Goal: Register for event/course

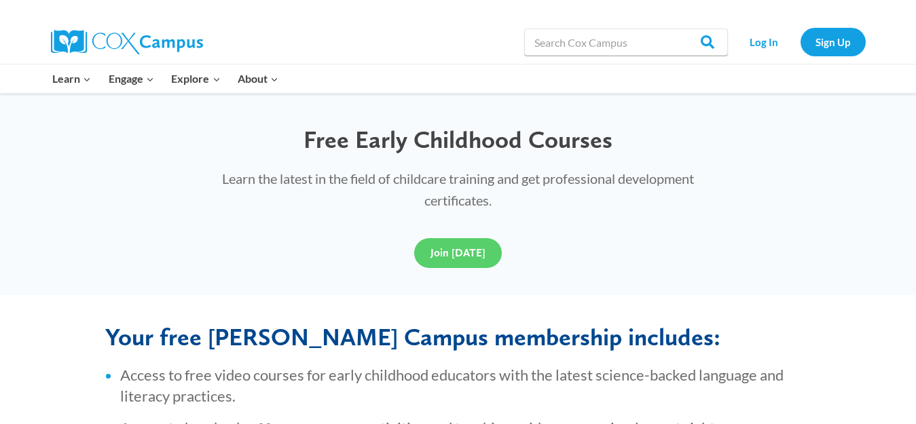
scroll to position [355, 0]
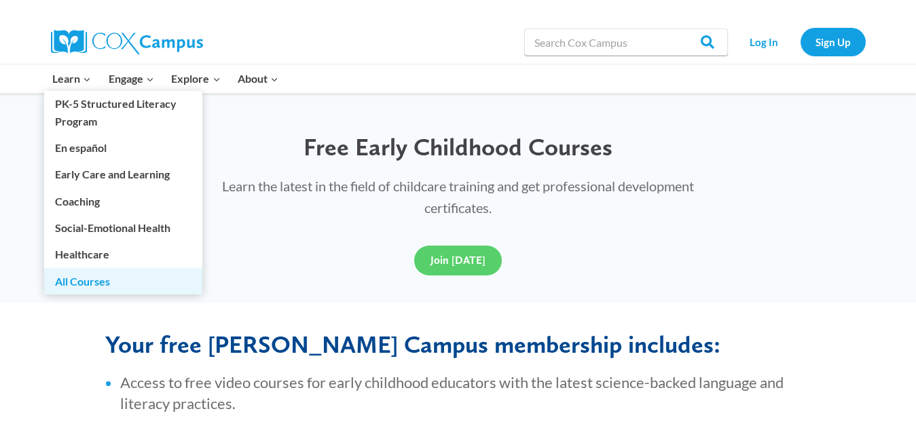
click at [92, 279] on link "All Courses" at bounding box center [123, 281] width 158 height 26
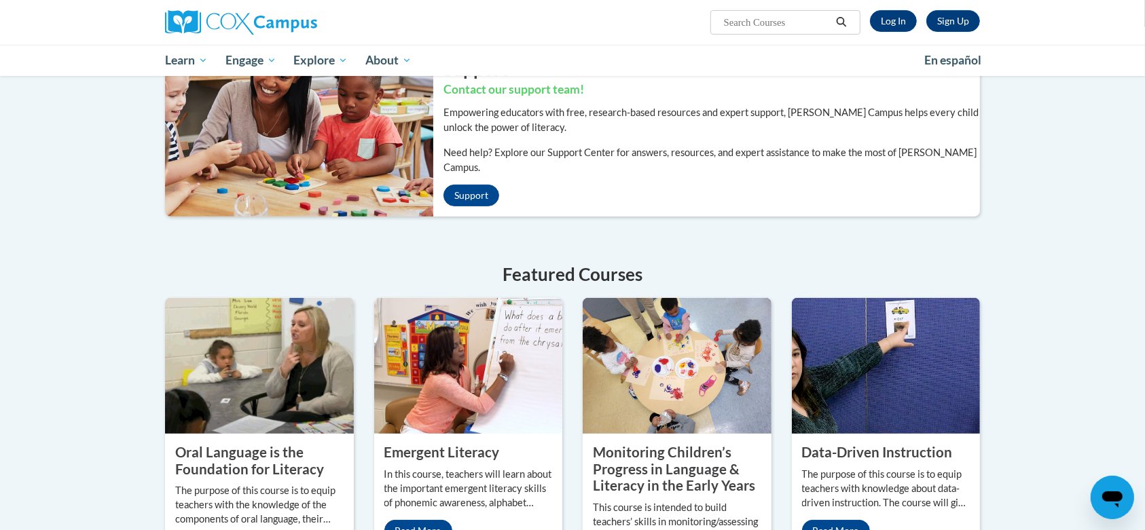
scroll to position [360, 0]
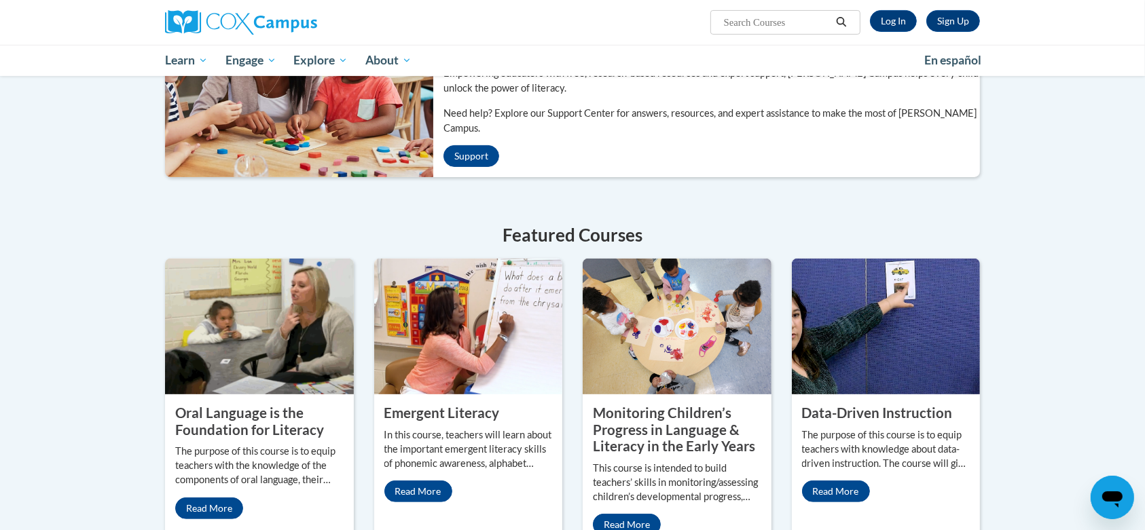
click at [652, 360] on img at bounding box center [676, 327] width 189 height 136
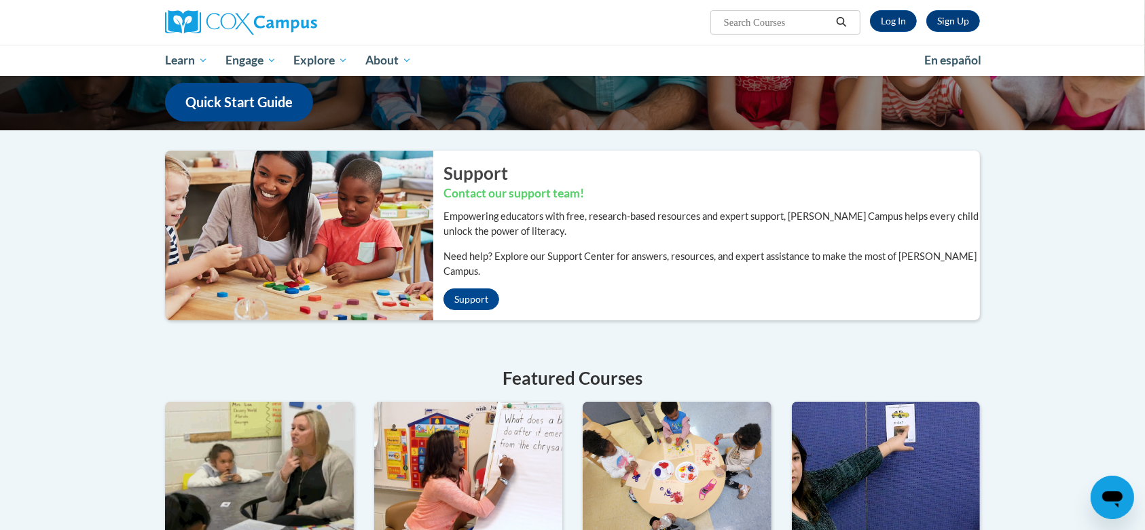
click at [838, 20] on icon "Search" at bounding box center [841, 22] width 12 height 10
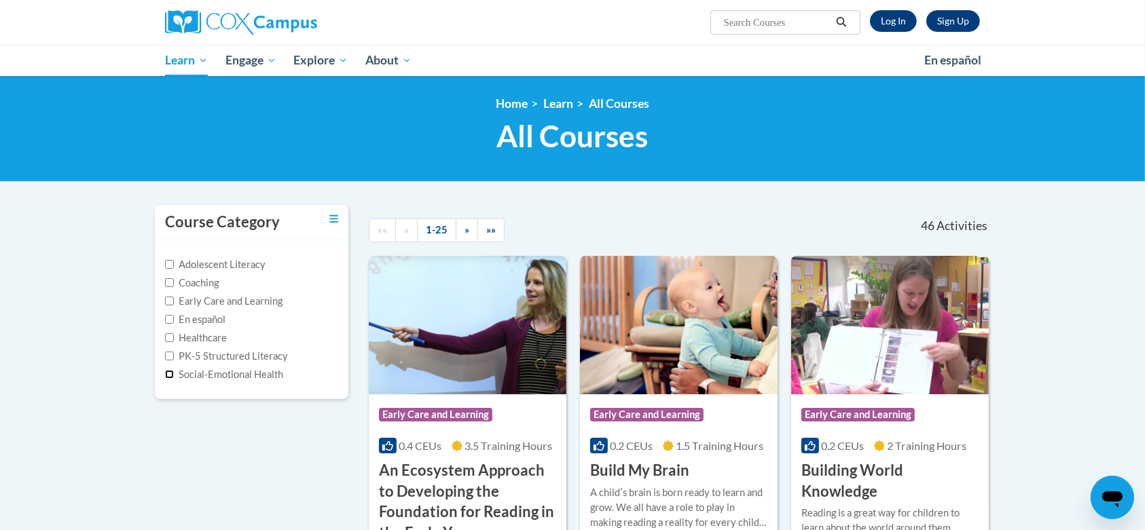
click at [168, 372] on input "Social-Emotional Health" at bounding box center [169, 374] width 9 height 9
checkbox input "true"
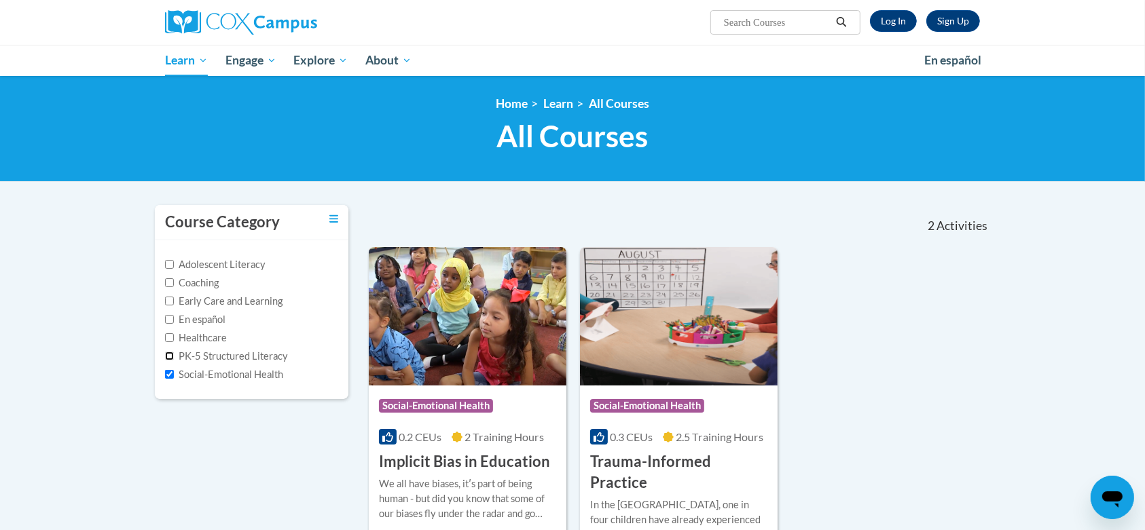
click at [165, 354] on input "PK-5 Structured Literacy" at bounding box center [169, 356] width 9 height 9
checkbox input "true"
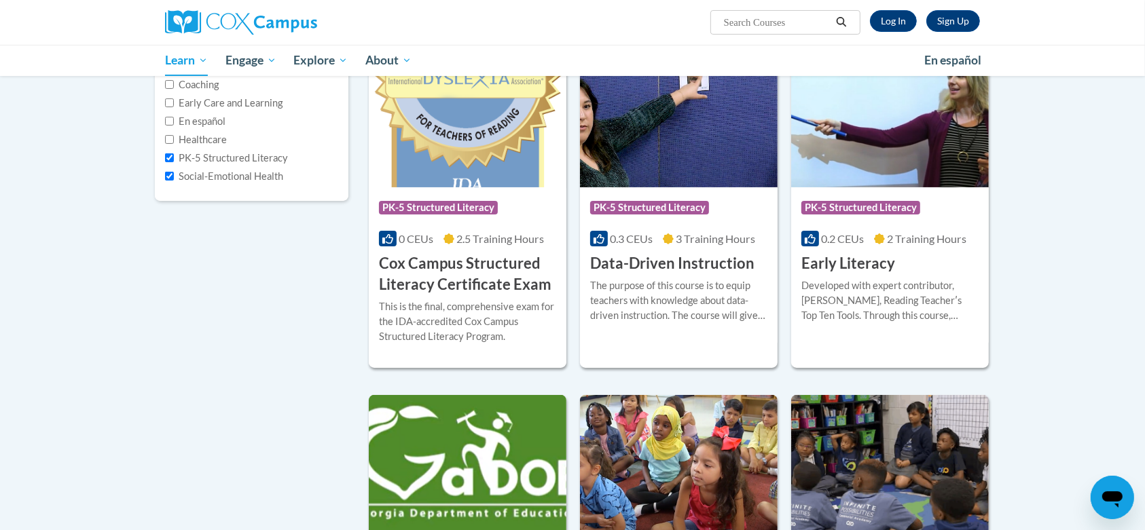
scroll to position [137, 0]
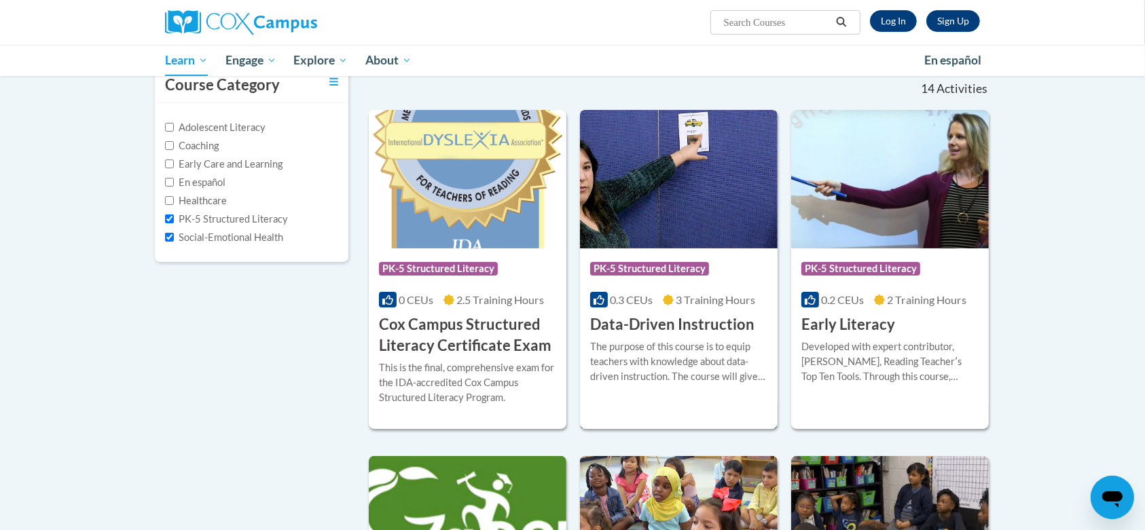
click at [694, 333] on h3 "Data-Driven Instruction" at bounding box center [672, 324] width 164 height 21
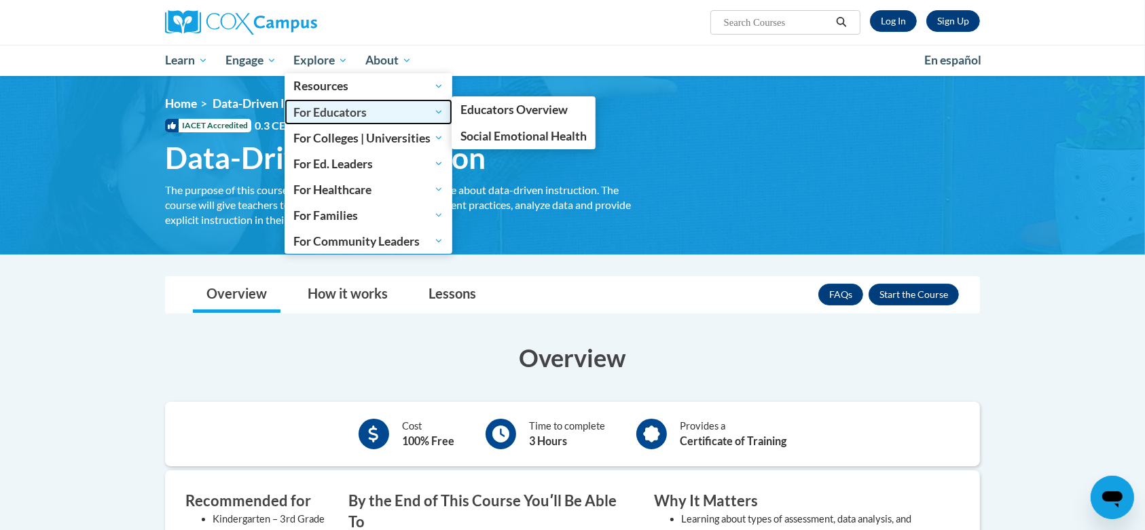
click at [319, 113] on span "For Educators" at bounding box center [368, 112] width 150 height 16
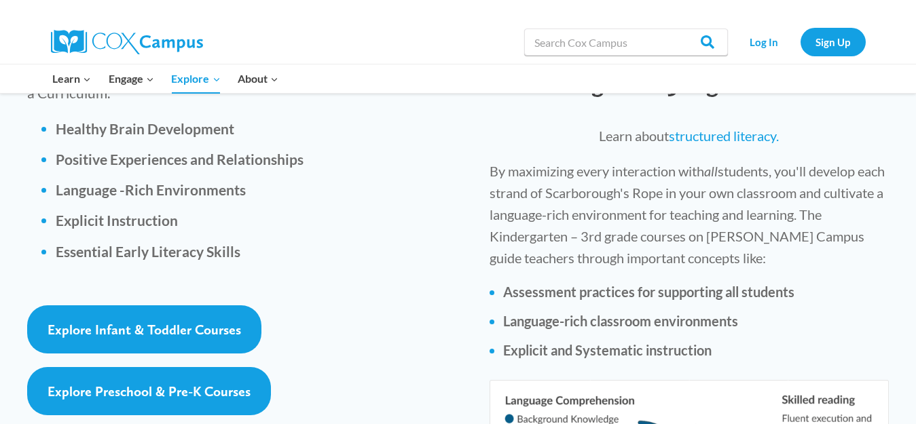
scroll to position [2045, 0]
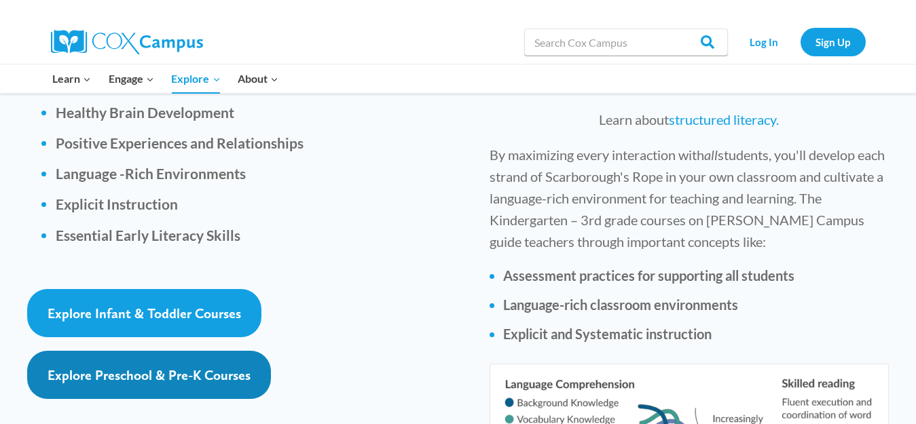
click at [223, 367] on span "Explore Preschool & Pre-K Courses" at bounding box center [149, 375] width 203 height 16
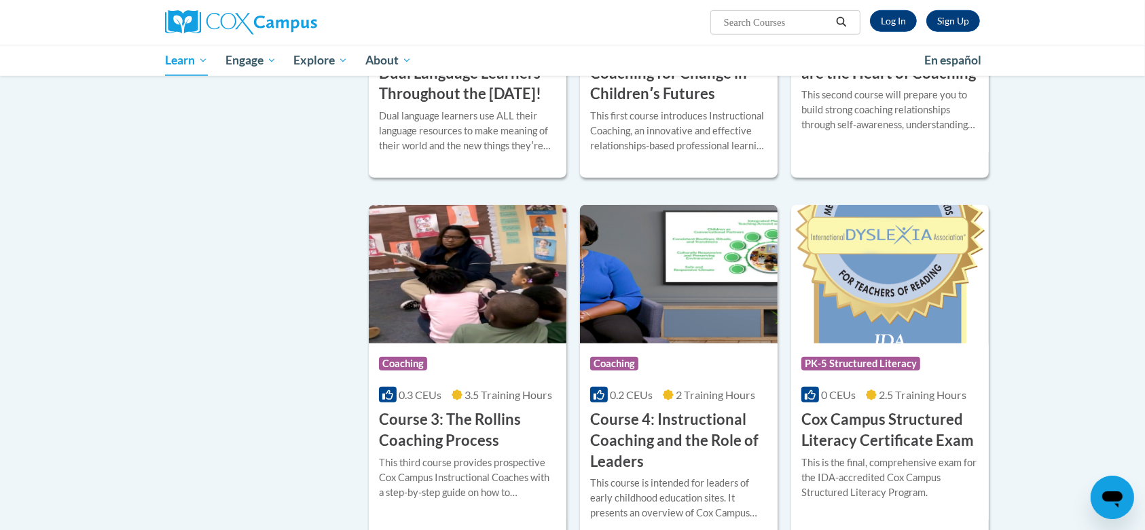
scroll to position [839, 0]
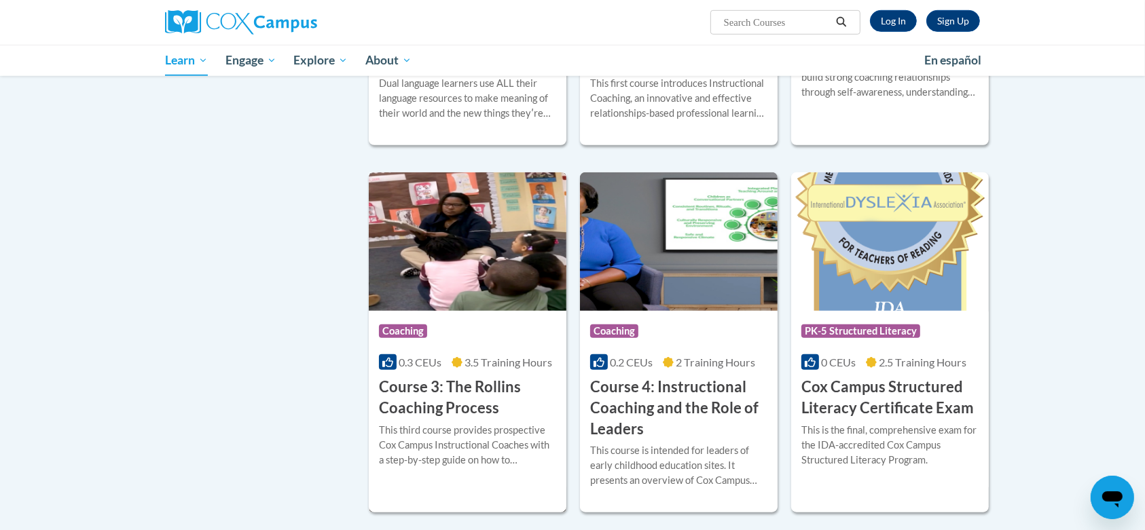
click at [448, 348] on div "Course Category: Coaching" at bounding box center [467, 333] width 177 height 31
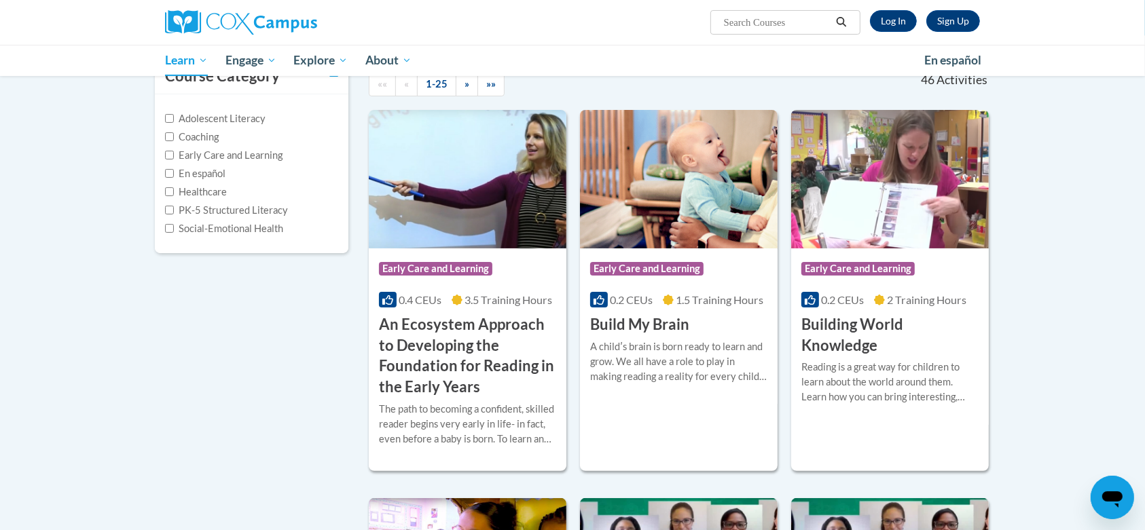
scroll to position [140, 0]
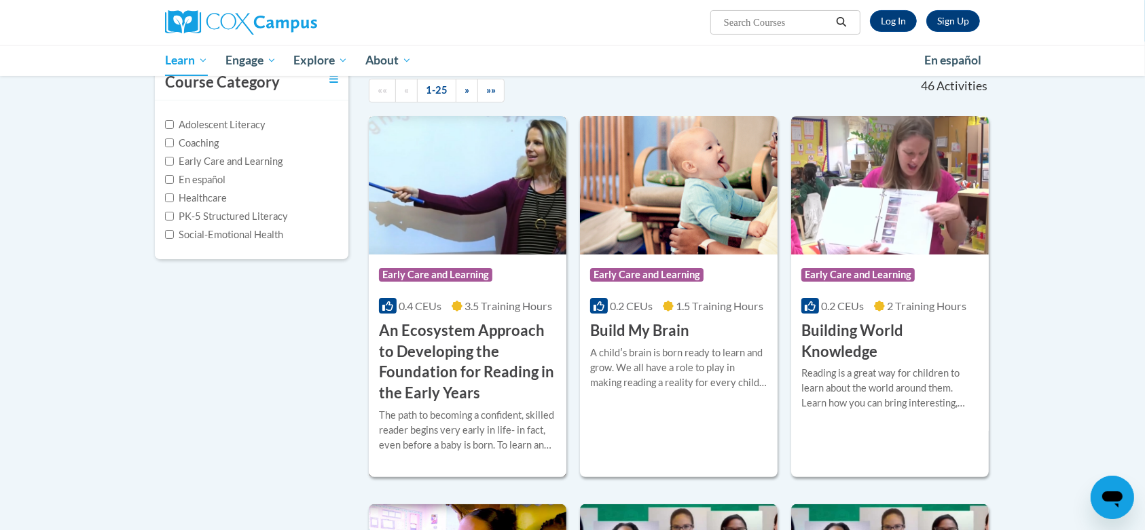
click at [470, 355] on h3 "An Ecosystem Approach to Developing the Foundation for Reading in the Early Yea…" at bounding box center [467, 361] width 177 height 83
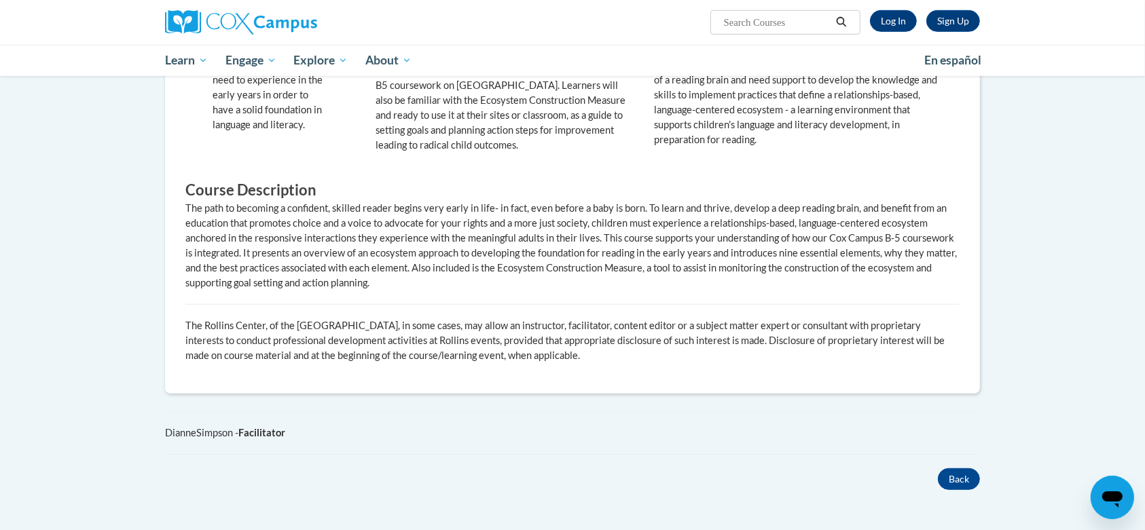
scroll to position [774, 0]
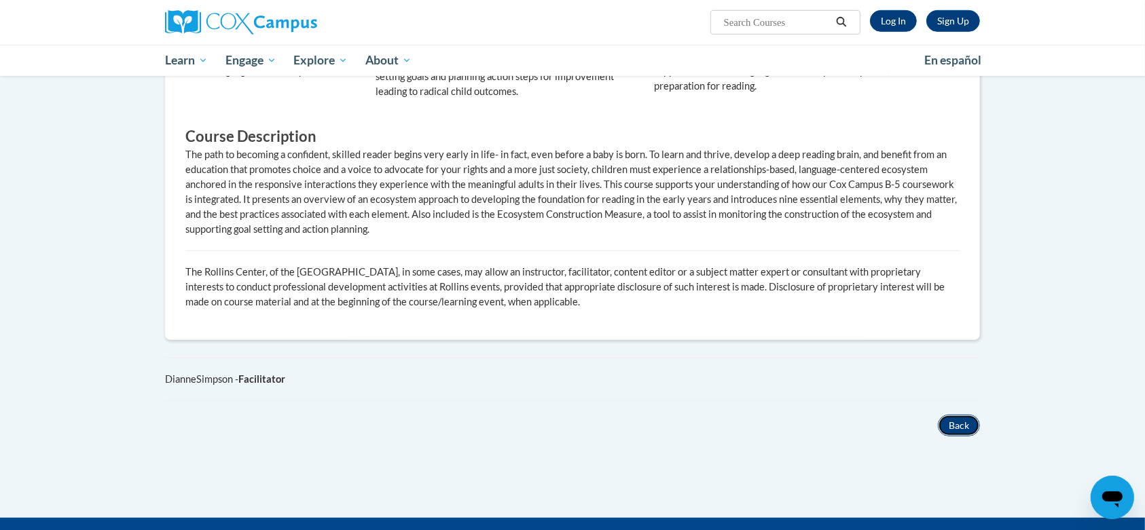
click at [965, 415] on button "Back" at bounding box center [959, 426] width 42 height 22
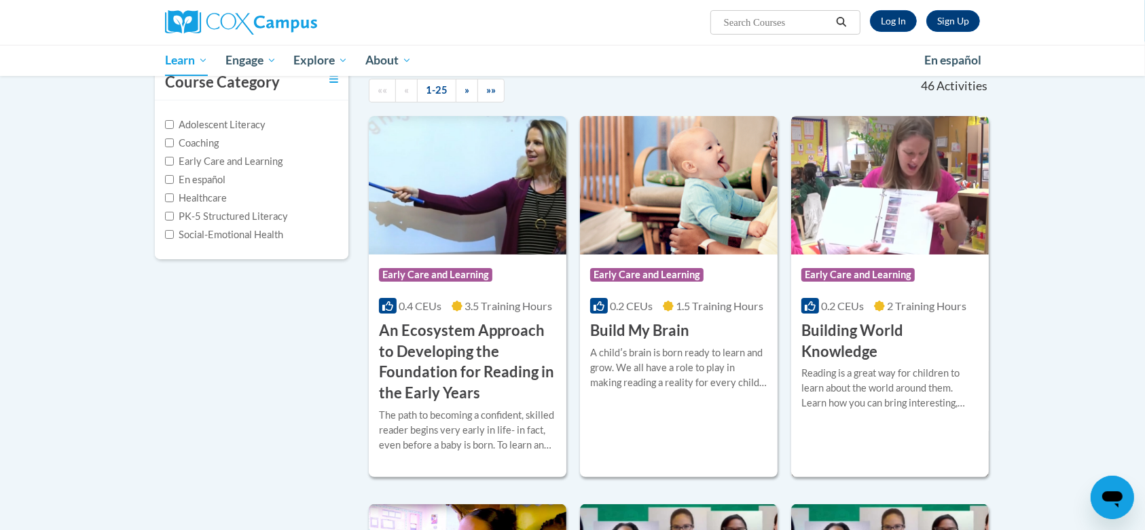
click at [896, 377] on div "Reading is a great way for children to learn about the world around them. Learn…" at bounding box center [889, 388] width 177 height 45
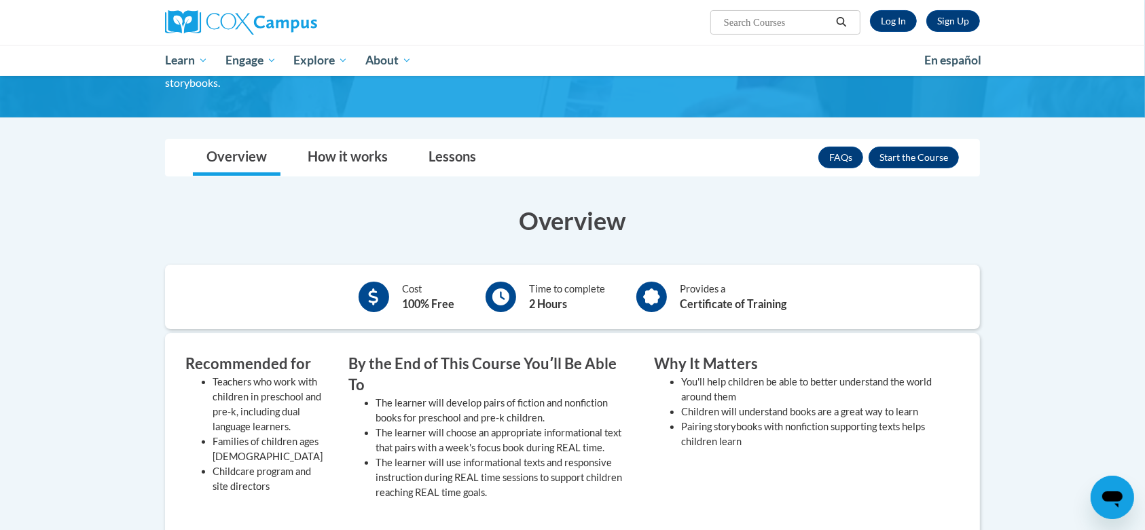
scroll to position [131, 0]
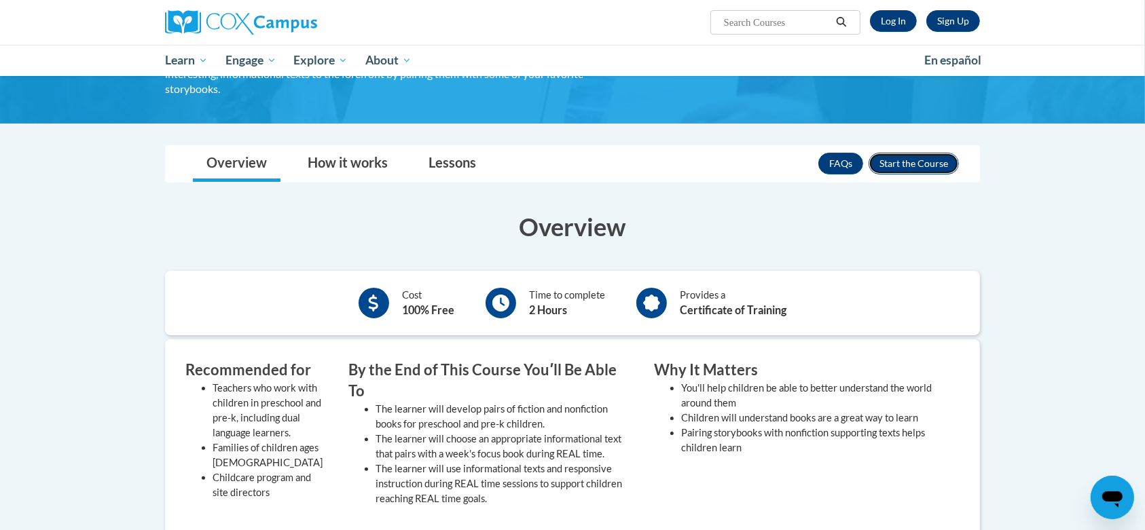
click at [912, 164] on button "Enroll" at bounding box center [913, 164] width 90 height 22
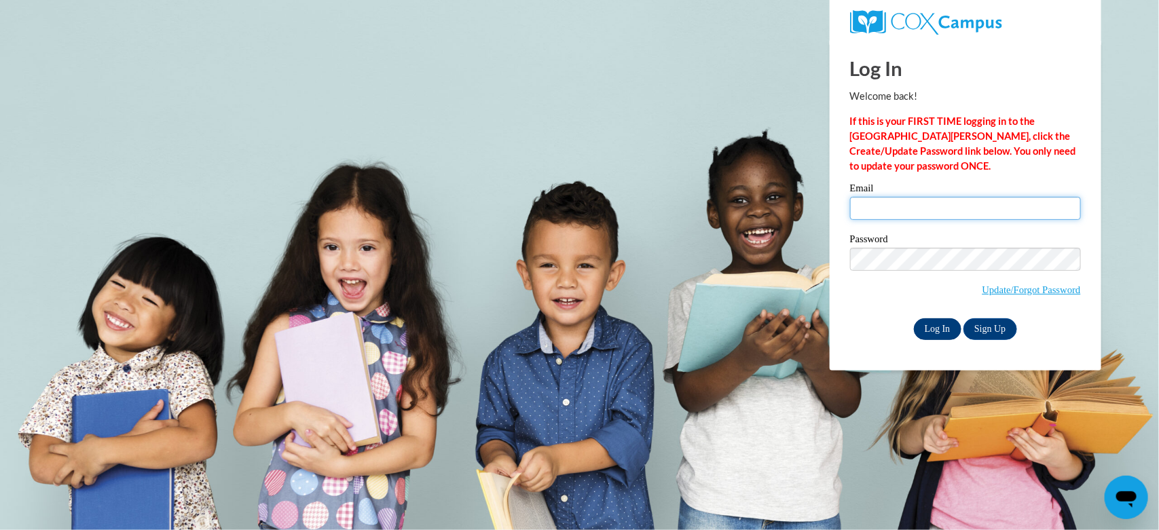
type input "[EMAIL_ADDRESS][DOMAIN_NAME]"
click at [934, 327] on input "Log In" at bounding box center [938, 329] width 48 height 22
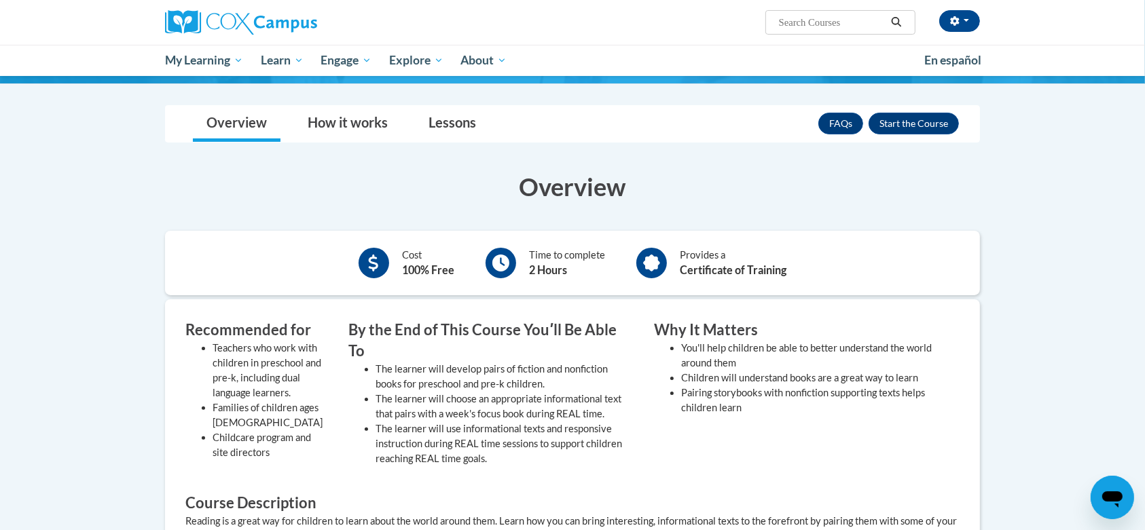
scroll to position [170, 0]
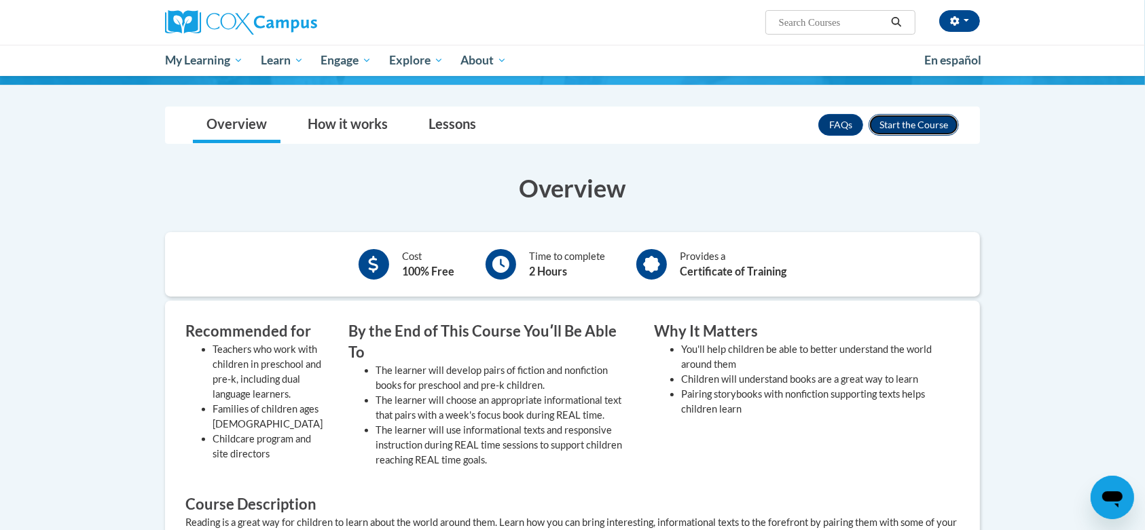
click at [918, 117] on button "Enroll" at bounding box center [913, 125] width 90 height 22
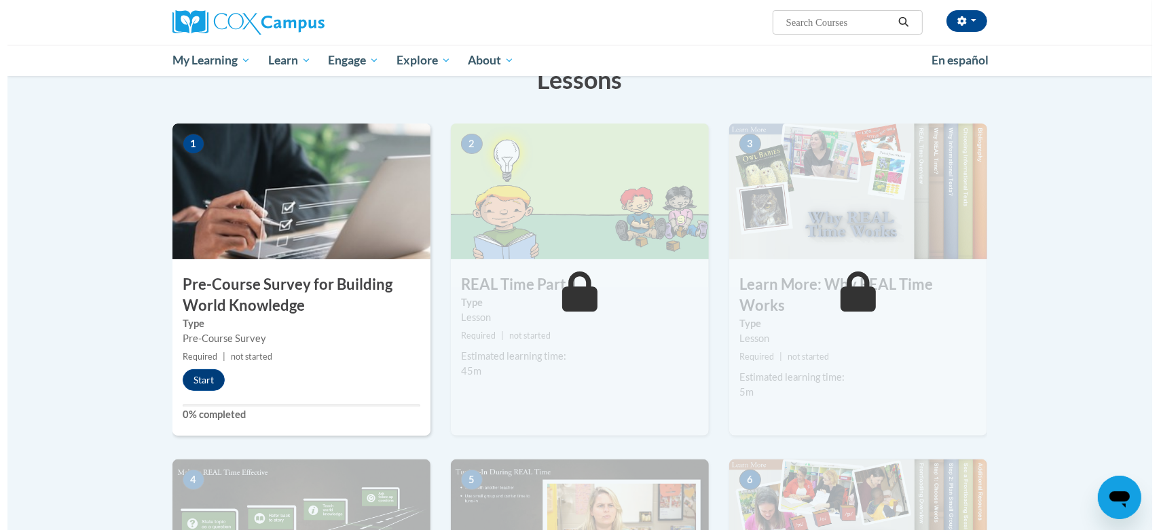
scroll to position [233, 0]
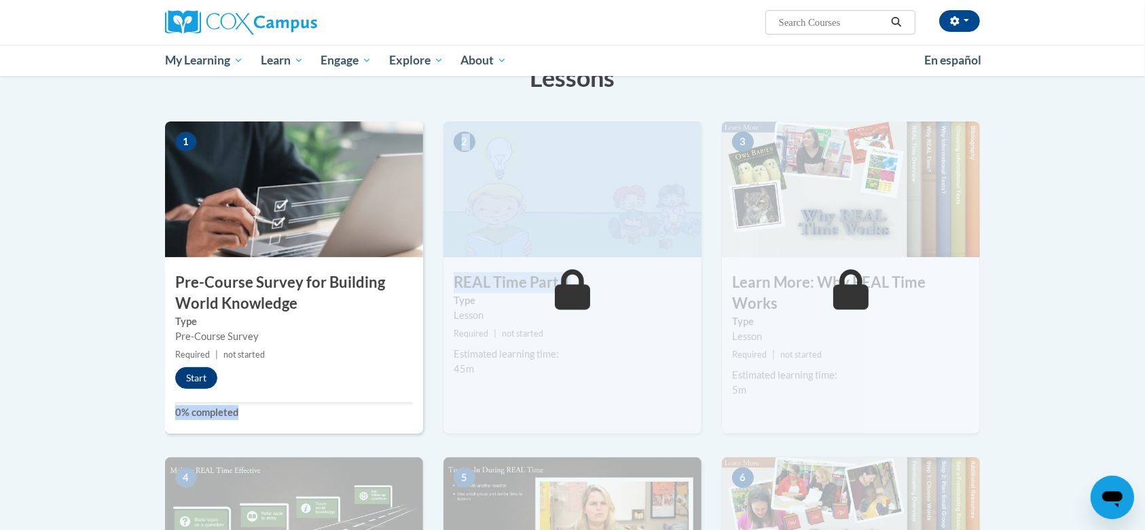
drag, startPoint x: 644, startPoint y: 291, endPoint x: 282, endPoint y: 378, distance: 372.3
click at [198, 377] on button "Start" at bounding box center [196, 378] width 42 height 22
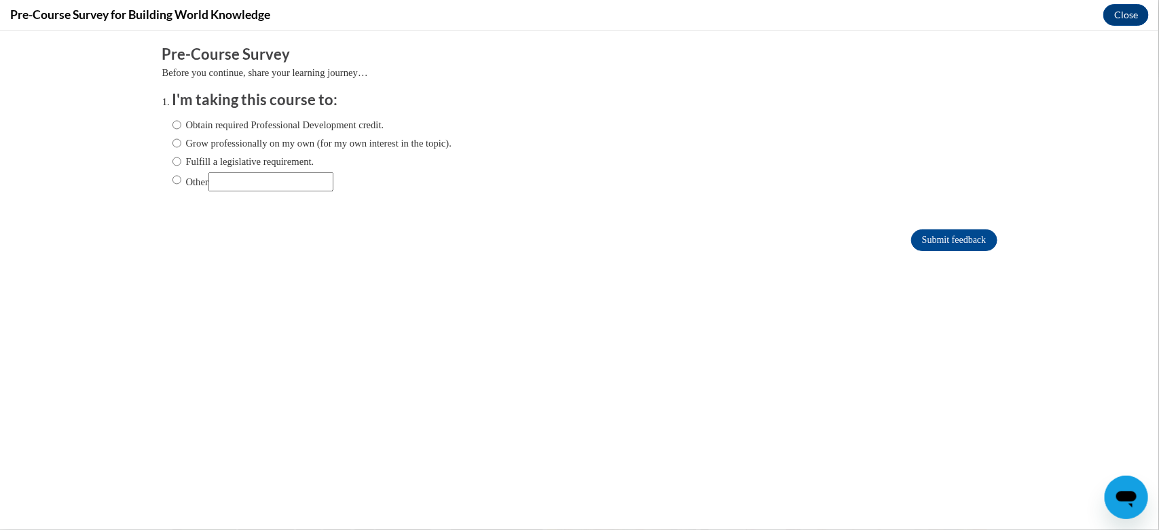
scroll to position [0, 0]
click at [172, 125] on input "Obtain required Professional Development credit." at bounding box center [176, 124] width 9 height 15
radio input "true"
click at [938, 241] on input "Submit feedback" at bounding box center [954, 240] width 86 height 22
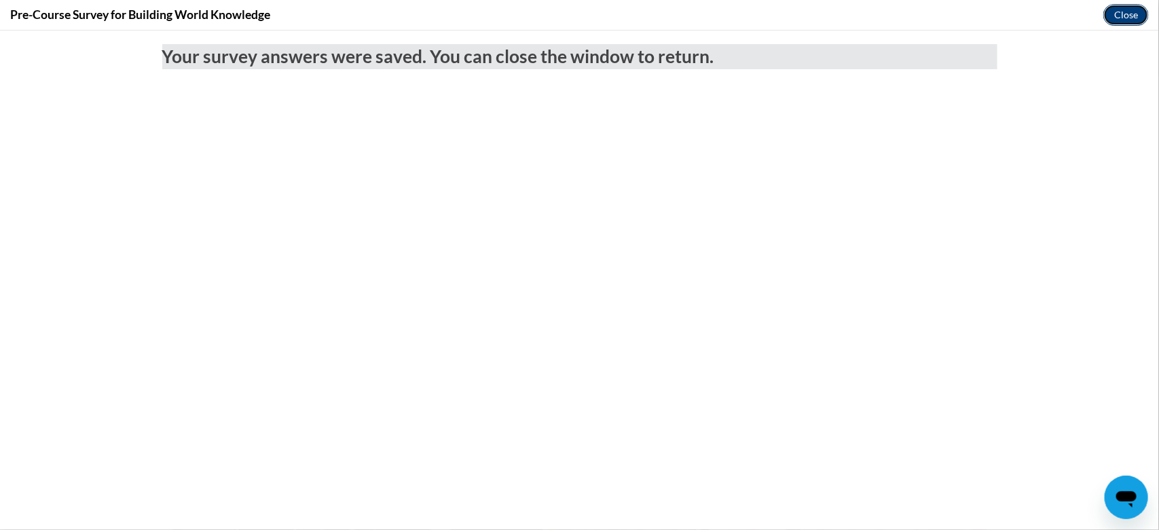
click at [1134, 16] on button "Close" at bounding box center [1125, 15] width 45 height 22
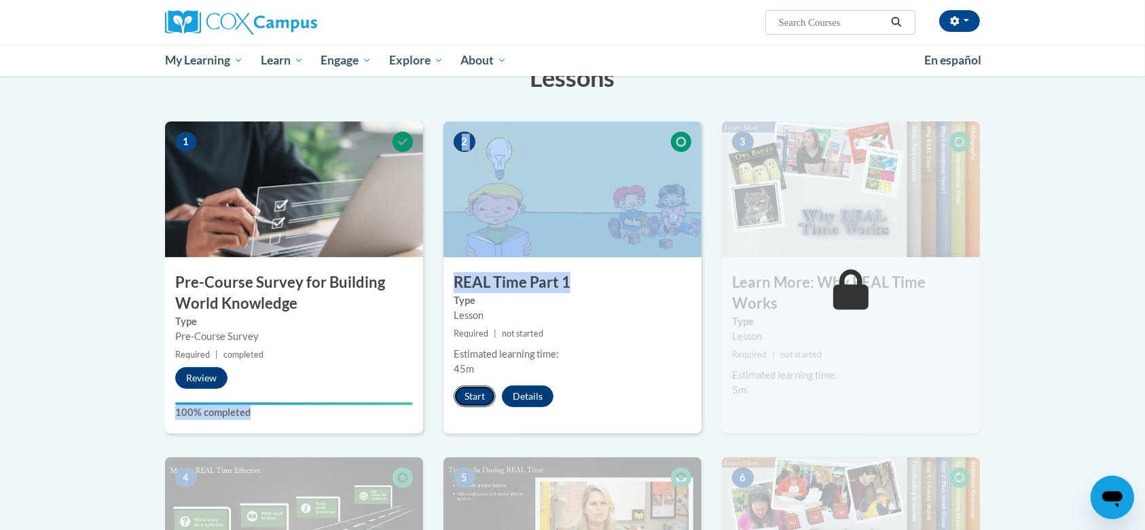
click at [479, 398] on button "Start" at bounding box center [474, 397] width 42 height 22
